Goal: Information Seeking & Learning: Learn about a topic

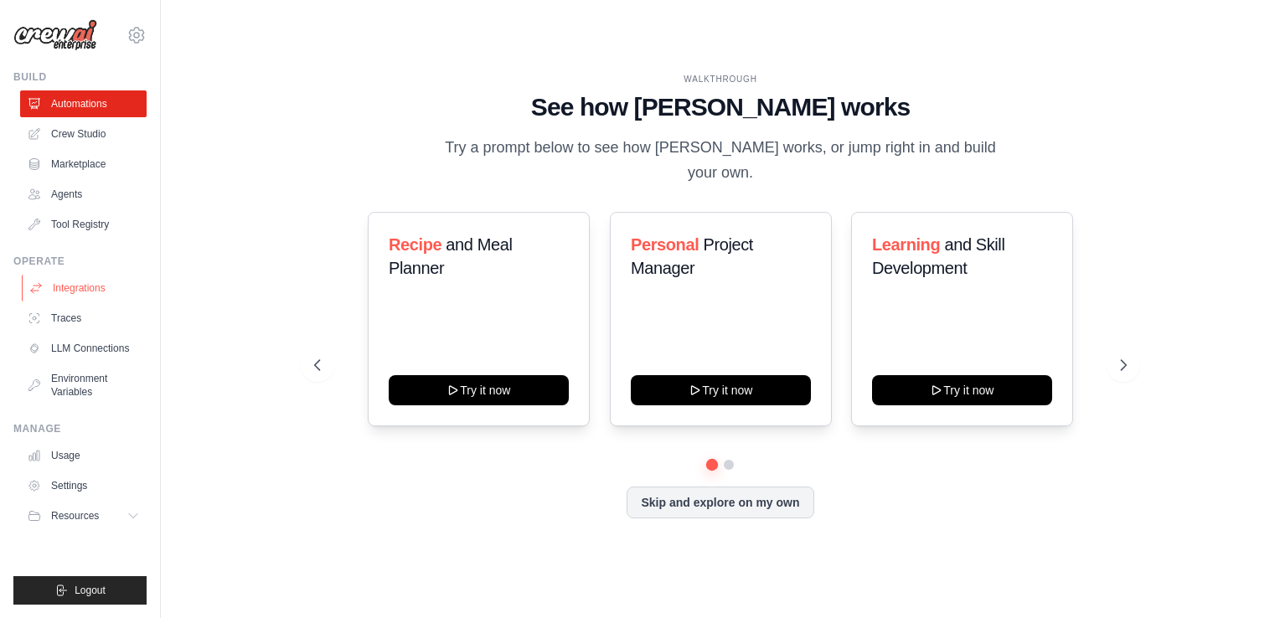
click at [85, 297] on link "Integrations" at bounding box center [85, 288] width 126 height 27
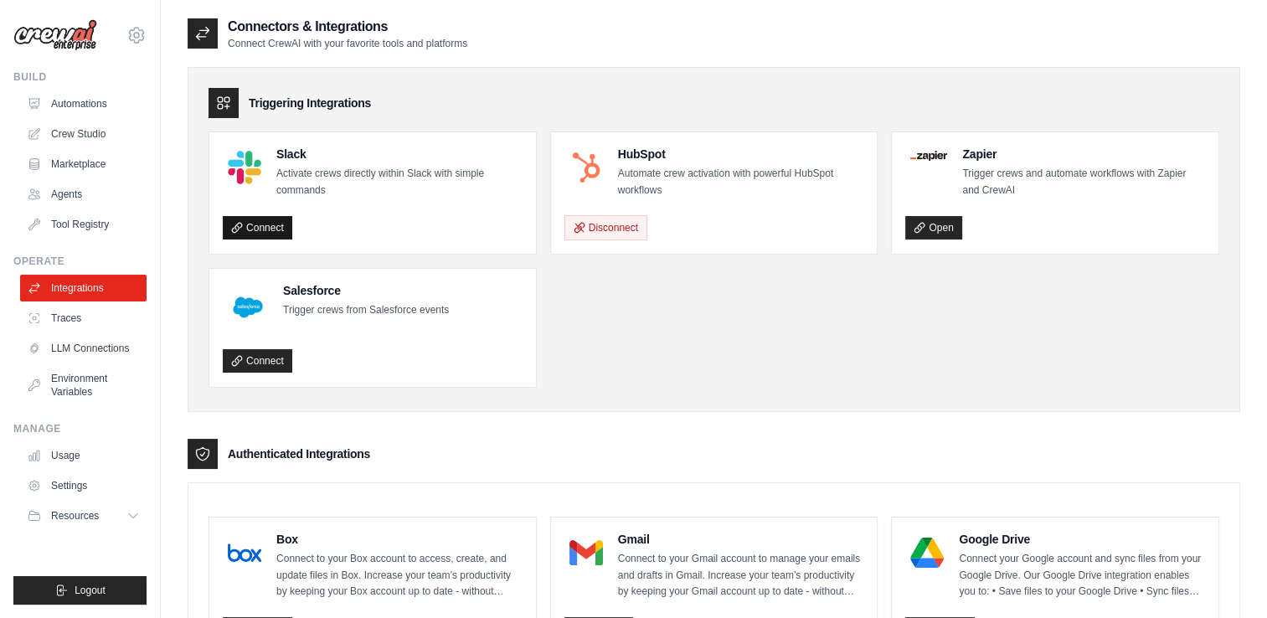
click at [251, 228] on link "Connect" at bounding box center [258, 227] width 70 height 23
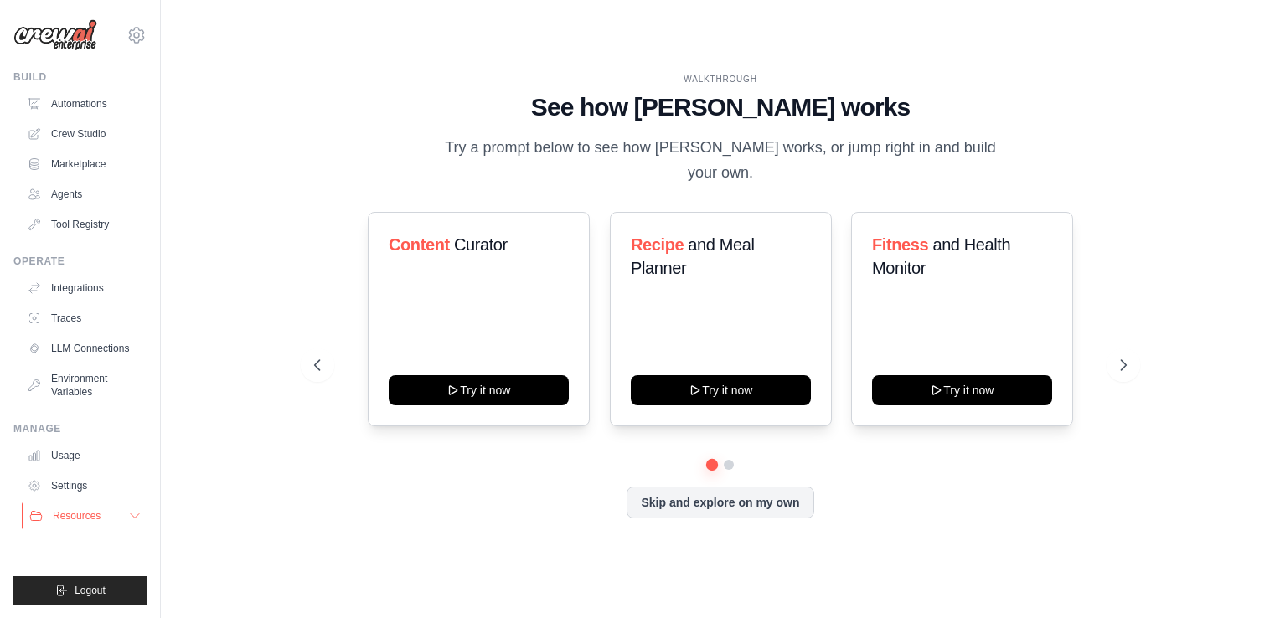
click at [135, 518] on icon at bounding box center [135, 516] width 8 height 4
click at [117, 551] on span "Documentation" at bounding box center [93, 544] width 68 height 13
